Goal: Transaction & Acquisition: Purchase product/service

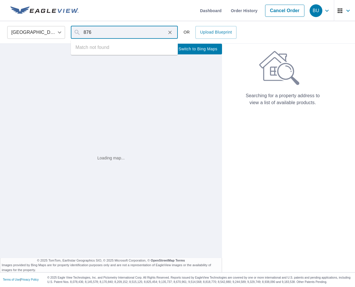
type input "876"
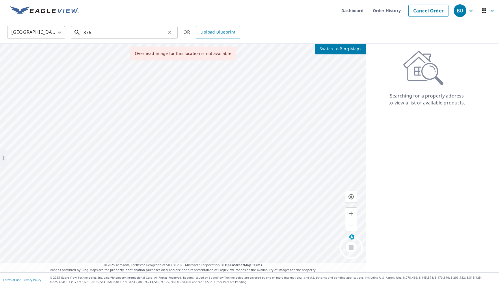
click at [90, 29] on input "876" at bounding box center [124, 32] width 82 height 16
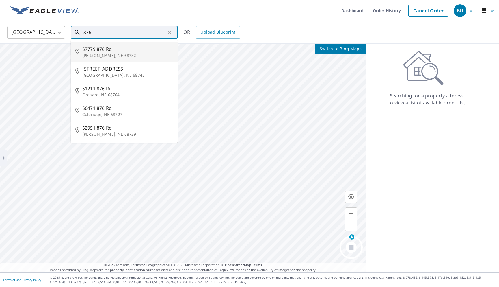
click at [118, 59] on li "57779 876 Rd Dixon, NE 68732" at bounding box center [124, 52] width 107 height 20
type input "57779 876 Rd Dixon, NE 68732"
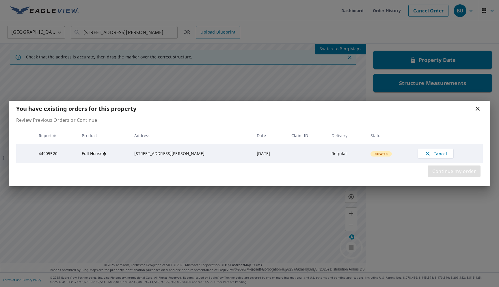
click at [464, 167] on button "Continue my order" at bounding box center [454, 171] width 53 height 12
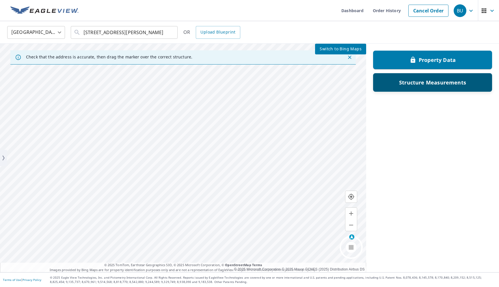
click at [437, 87] on div "Structure Measurements" at bounding box center [433, 82] width 104 height 10
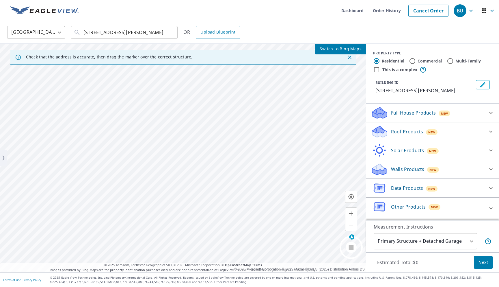
click at [418, 113] on p "Full House Products" at bounding box center [413, 112] width 45 height 7
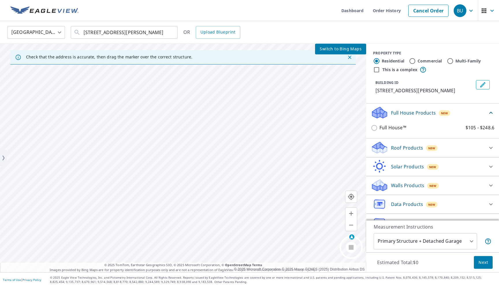
click at [392, 144] on div "Roof Products New" at bounding box center [427, 148] width 113 height 14
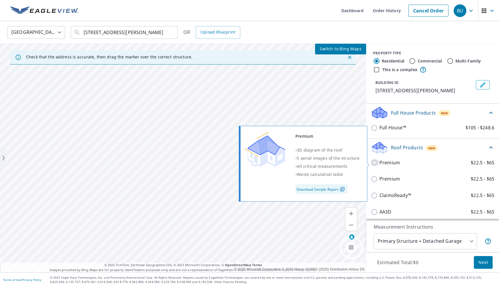
click at [379, 160] on input "Premium $22.5 - $65" at bounding box center [375, 162] width 9 height 7
checkbox input "true"
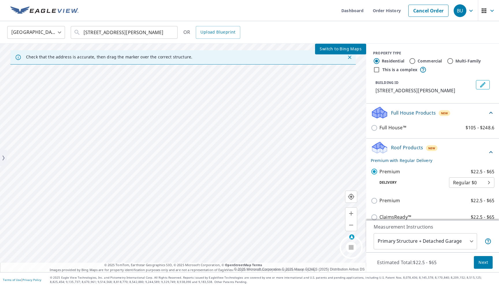
click at [395, 115] on p "Full House Products" at bounding box center [413, 112] width 45 height 7
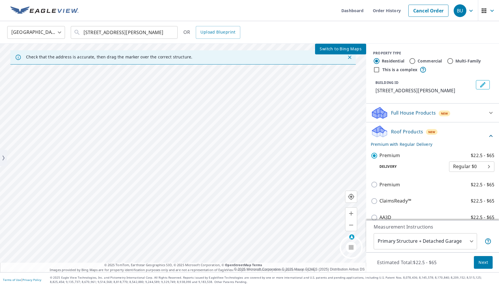
click at [405, 133] on p "Roof Products" at bounding box center [407, 131] width 32 height 7
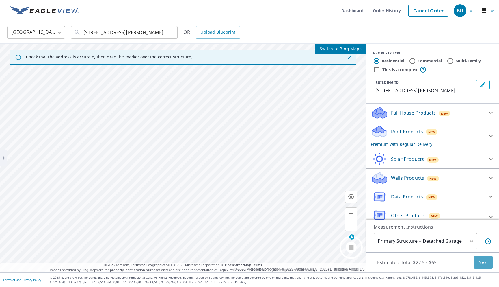
click at [482, 261] on span "Next" at bounding box center [484, 262] width 10 height 7
